Goal: Find contact information: Find contact information

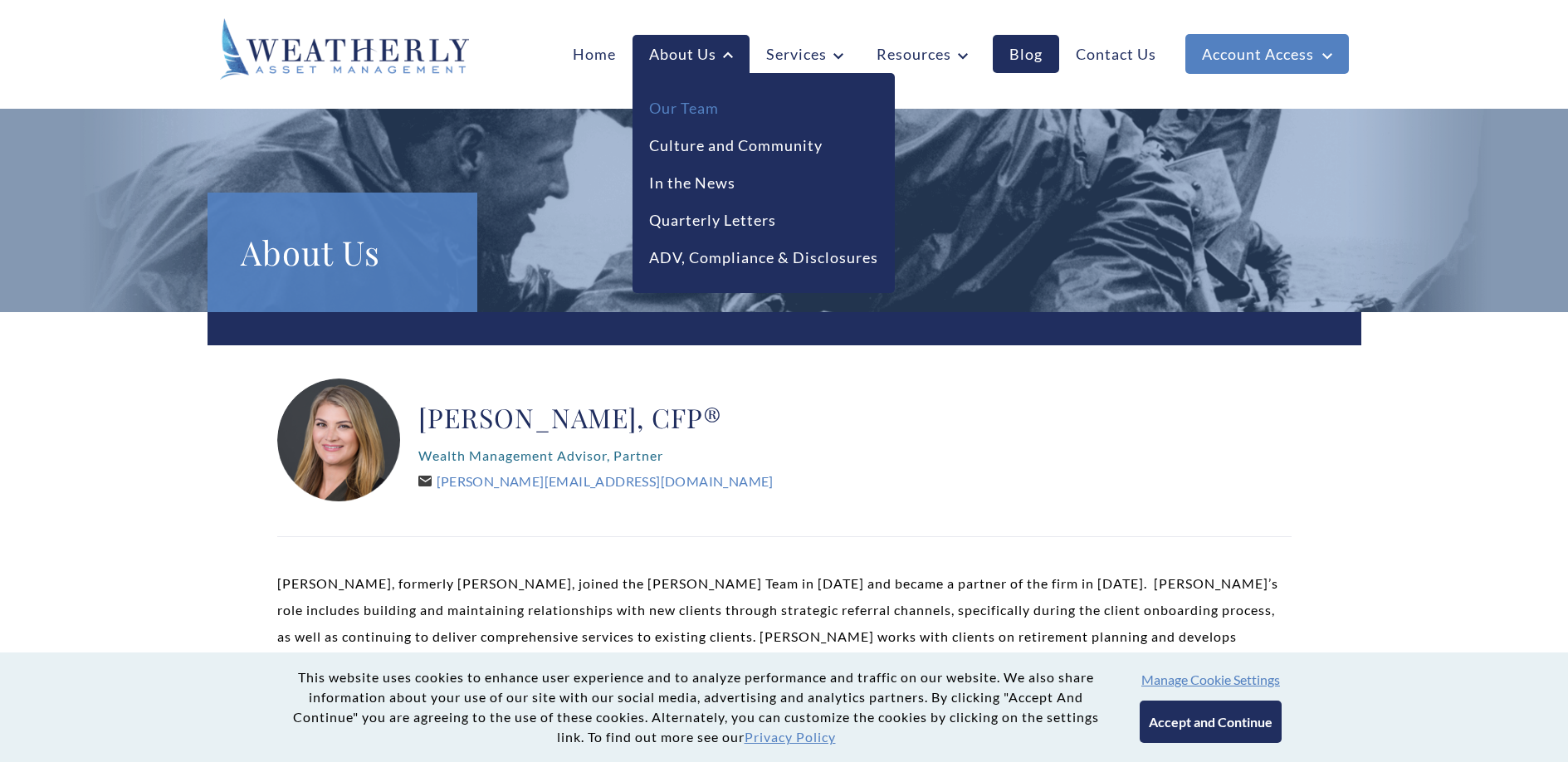
click at [694, 98] on link "Our Team" at bounding box center [684, 109] width 69 height 22
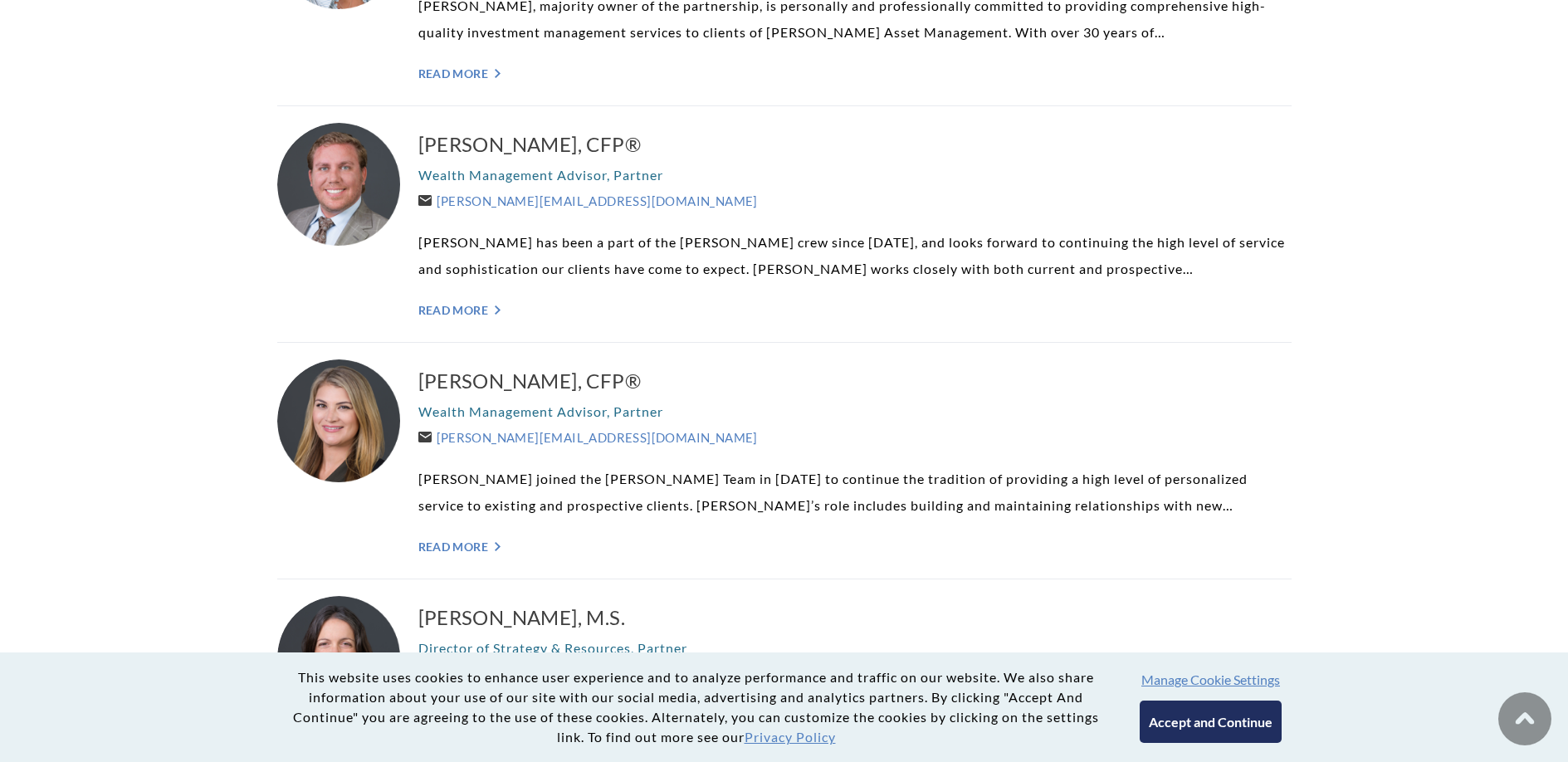
scroll to position [718, 0]
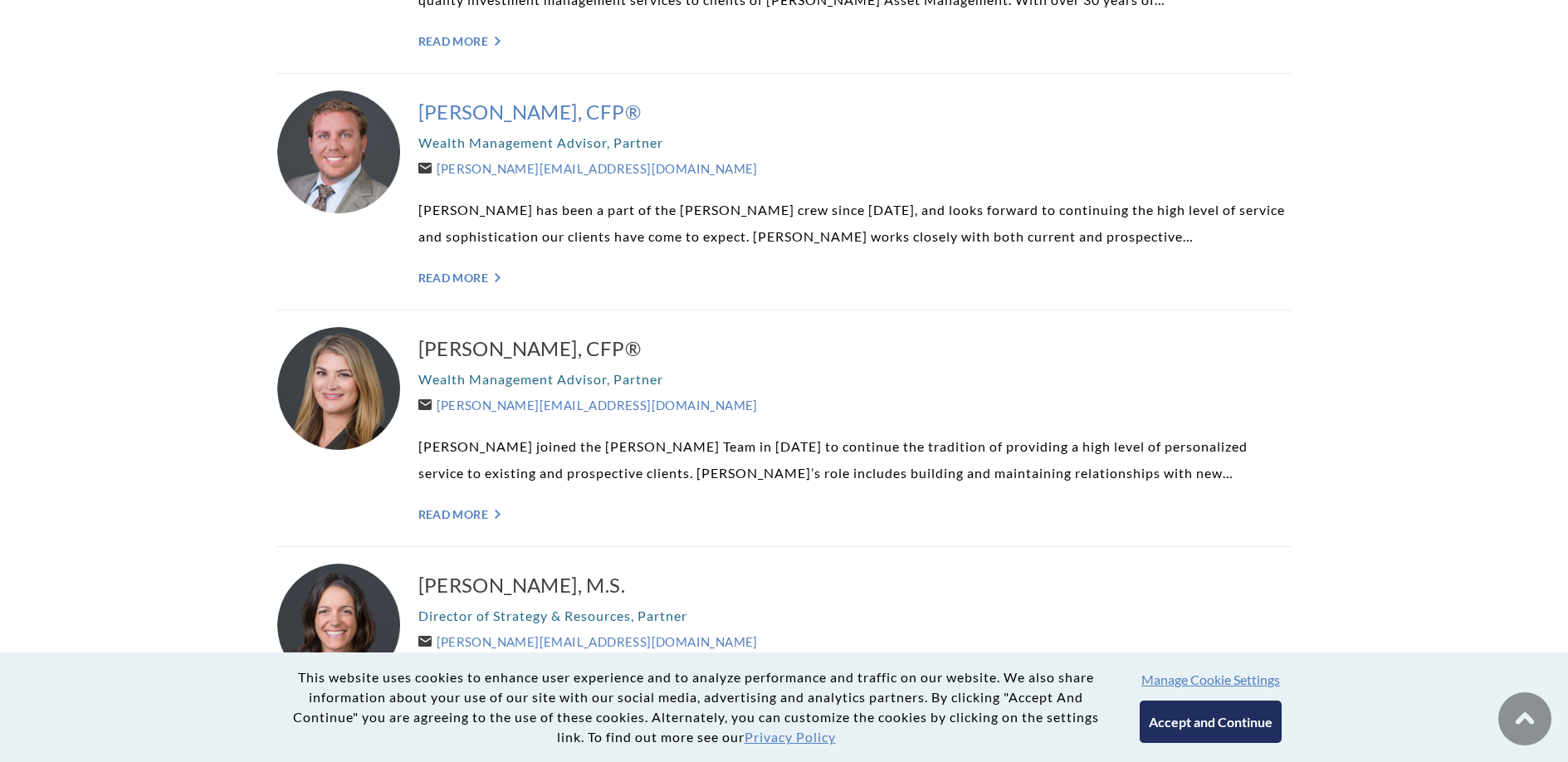
click at [570, 112] on h3 "[PERSON_NAME], CFP®" at bounding box center [855, 112] width 874 height 26
click at [461, 513] on link "Read More ">" at bounding box center [855, 514] width 874 height 14
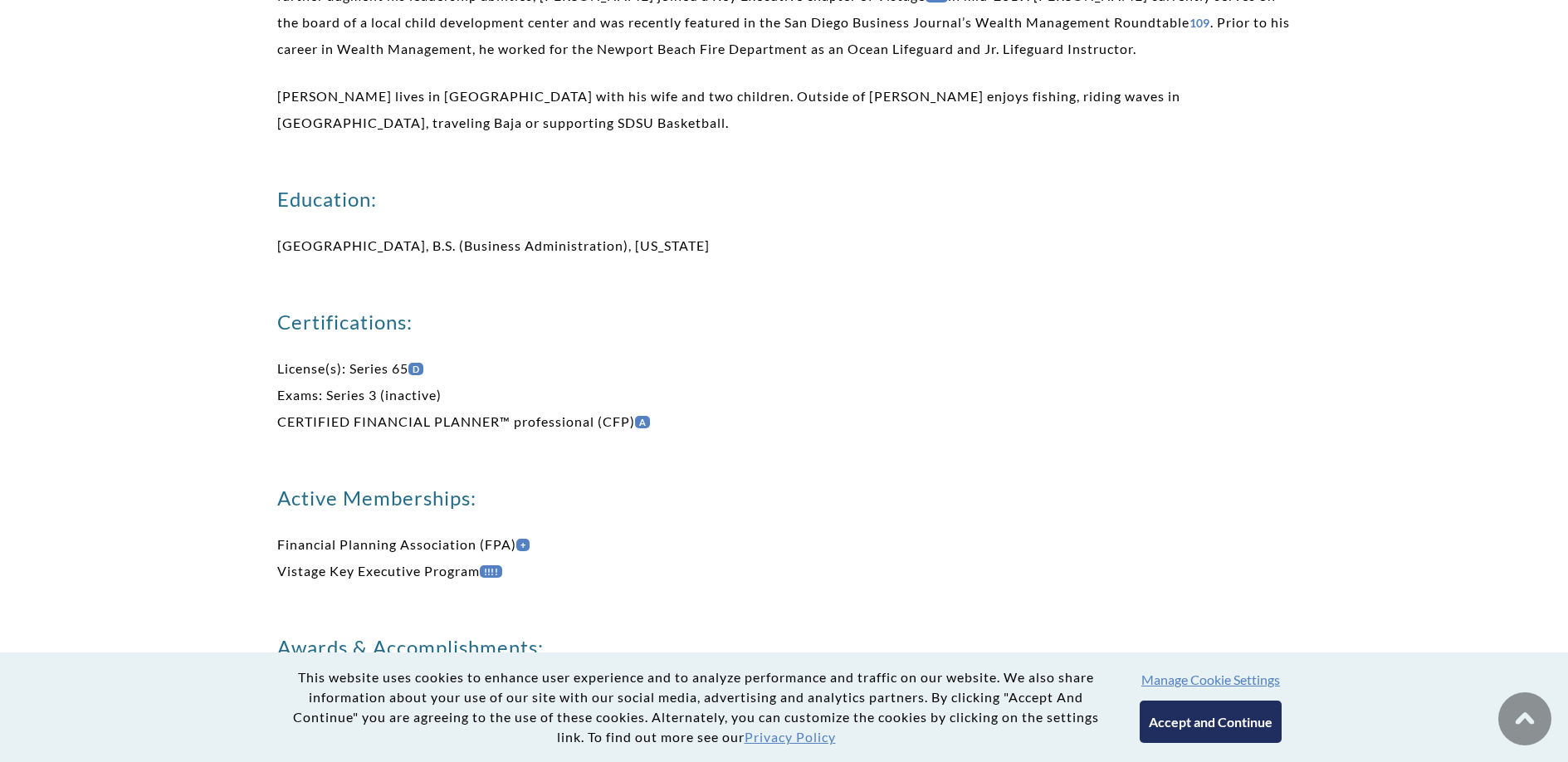
scroll to position [1135, 0]
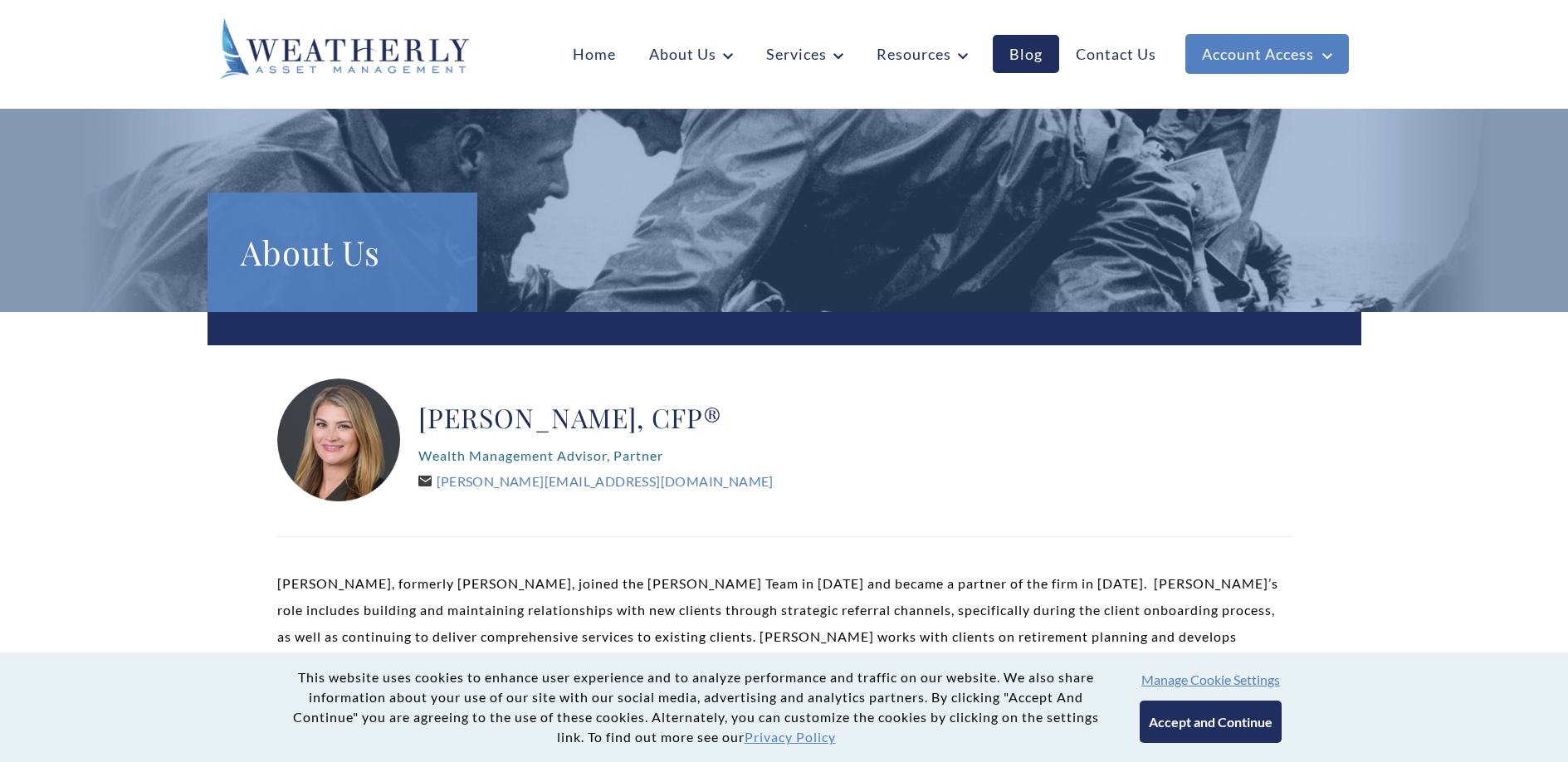
click at [498, 424] on h2 "[PERSON_NAME], CFP®" at bounding box center [595, 417] width 355 height 33
click at [434, 421] on h2 "[PERSON_NAME], CFP®" at bounding box center [595, 417] width 355 height 33
drag, startPoint x: 434, startPoint y: 421, endPoint x: 517, endPoint y: 422, distance: 83.0
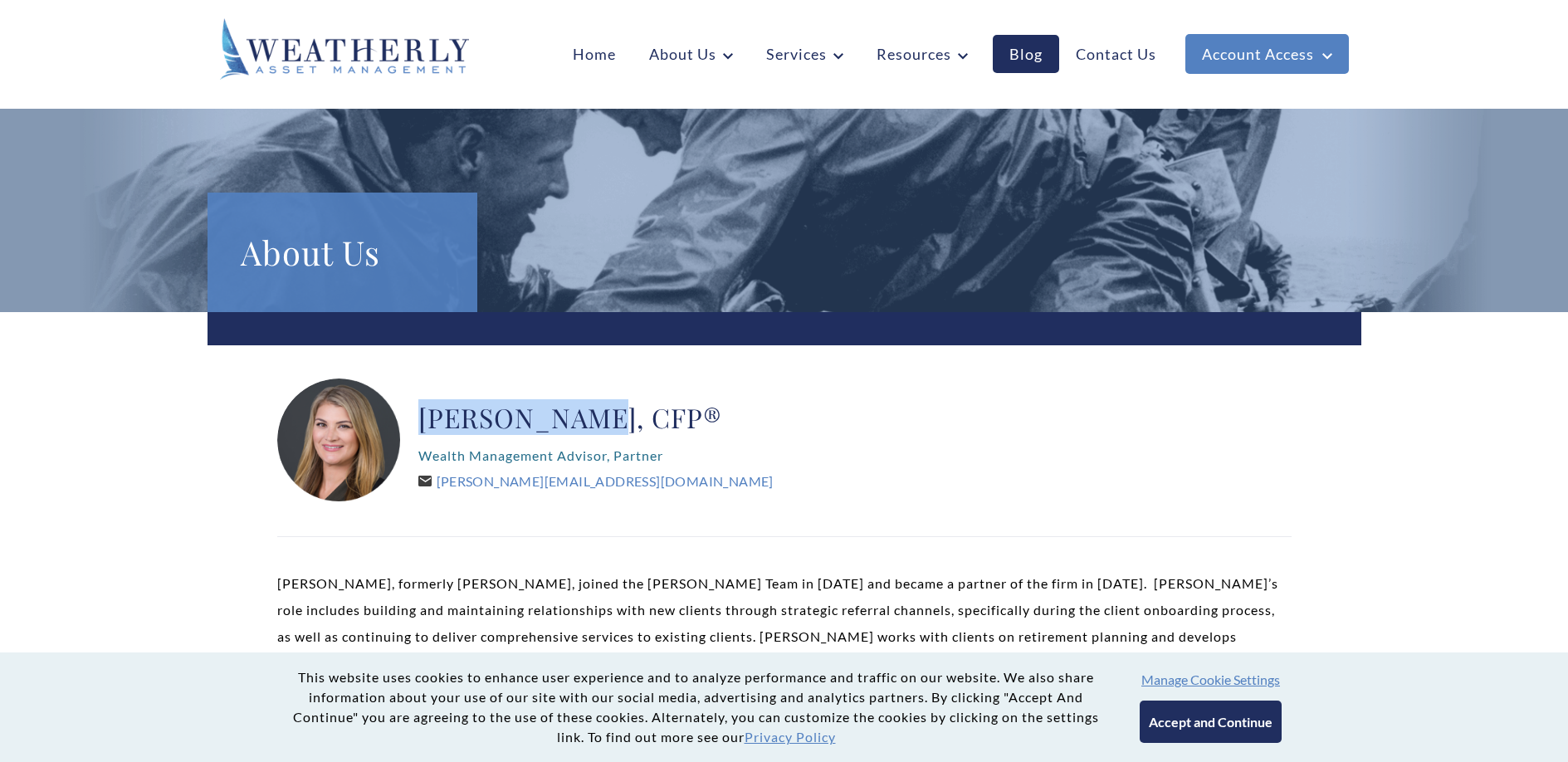
click at [517, 422] on h2 "[PERSON_NAME], CFP®" at bounding box center [595, 417] width 355 height 33
